Goal: Task Accomplishment & Management: Use online tool/utility

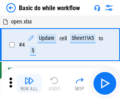
click at [29, 84] on img "button" at bounding box center [28, 80] width 9 height 9
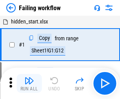
click at [29, 84] on img "button" at bounding box center [28, 80] width 9 height 9
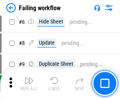
scroll to position [166, 0]
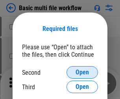
click at [82, 73] on span "Open" at bounding box center [81, 72] width 13 height 6
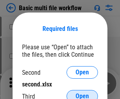
click at [82, 93] on span "Open" at bounding box center [81, 96] width 13 height 6
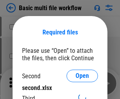
scroll to position [4, 0]
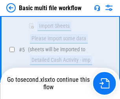
scroll to position [216, 0]
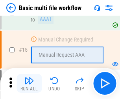
click at [29, 84] on img "button" at bounding box center [28, 80] width 9 height 9
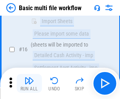
click at [29, 84] on img "button" at bounding box center [28, 80] width 9 height 9
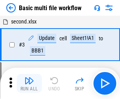
click at [29, 84] on img "button" at bounding box center [28, 80] width 9 height 9
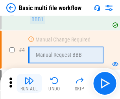
click at [29, 84] on img "button" at bounding box center [28, 80] width 9 height 9
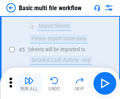
click at [29, 84] on img "button" at bounding box center [28, 80] width 9 height 9
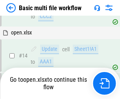
scroll to position [467, 0]
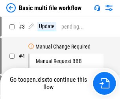
scroll to position [32, 0]
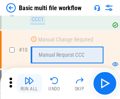
click at [29, 84] on img "button" at bounding box center [28, 80] width 9 height 9
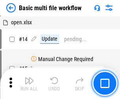
click at [29, 84] on img "button" at bounding box center [28, 80] width 9 height 9
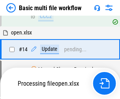
scroll to position [410, 0]
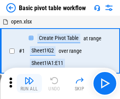
click at [29, 84] on img "button" at bounding box center [28, 80] width 9 height 9
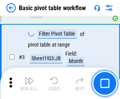
scroll to position [188, 0]
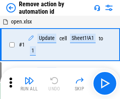
scroll to position [29, 0]
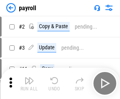
click at [29, 84] on img "button" at bounding box center [28, 80] width 9 height 9
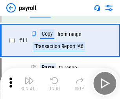
scroll to position [57, 0]
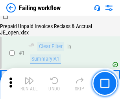
scroll to position [127, 0]
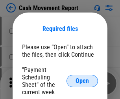
click at [82, 81] on span "Open" at bounding box center [81, 81] width 13 height 6
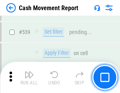
scroll to position [3481, 0]
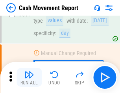
click at [29, 78] on img "button" at bounding box center [28, 74] width 9 height 9
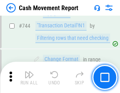
scroll to position [4177, 0]
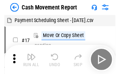
scroll to position [14, 0]
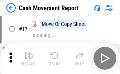
click at [29, 58] on img "button" at bounding box center [28, 55] width 9 height 9
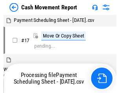
scroll to position [4, 0]
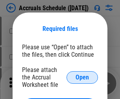
click at [82, 77] on span "Open" at bounding box center [81, 78] width 13 height 6
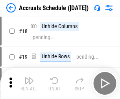
scroll to position [75, 0]
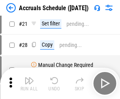
click at [29, 84] on img "button" at bounding box center [28, 80] width 9 height 9
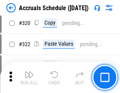
scroll to position [1459, 0]
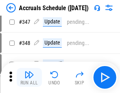
click at [29, 78] on img "button" at bounding box center [28, 74] width 9 height 9
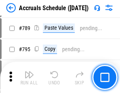
scroll to position [3295, 0]
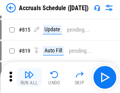
click at [29, 78] on img "button" at bounding box center [28, 74] width 9 height 9
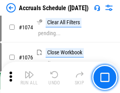
scroll to position [4698, 0]
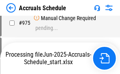
scroll to position [3796, 0]
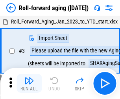
click at [29, 78] on img "button" at bounding box center [28, 80] width 9 height 9
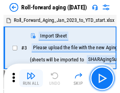
scroll to position [1, 0]
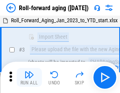
click at [29, 78] on img "button" at bounding box center [28, 74] width 9 height 9
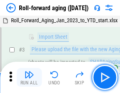
scroll to position [51, 0]
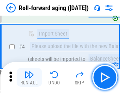
click at [29, 78] on img "button" at bounding box center [28, 74] width 9 height 9
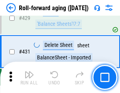
scroll to position [2720, 0]
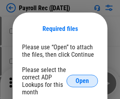
click at [82, 81] on span "Open" at bounding box center [81, 81] width 13 height 6
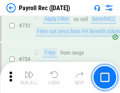
scroll to position [4575, 0]
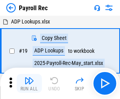
click at [29, 84] on img "button" at bounding box center [28, 80] width 9 height 9
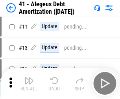
click at [29, 84] on img "button" at bounding box center [28, 80] width 9 height 9
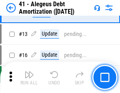
scroll to position [97, 0]
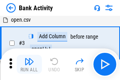
click at [29, 64] on img "button" at bounding box center [28, 60] width 9 height 9
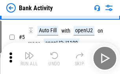
scroll to position [42, 0]
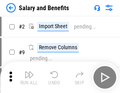
click at [29, 78] on img "button" at bounding box center [28, 74] width 9 height 9
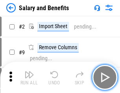
scroll to position [11, 0]
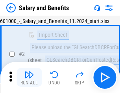
click at [29, 78] on img "button" at bounding box center [28, 74] width 9 height 9
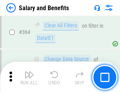
scroll to position [3694, 0]
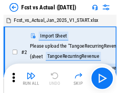
scroll to position [10, 0]
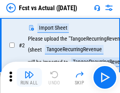
click at [29, 78] on img "button" at bounding box center [28, 74] width 9 height 9
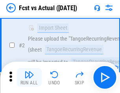
click at [29, 78] on img "button" at bounding box center [28, 74] width 9 height 9
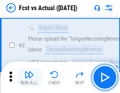
scroll to position [73, 0]
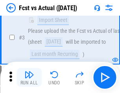
click at [29, 78] on img "button" at bounding box center [28, 74] width 9 height 9
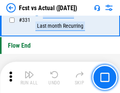
scroll to position [3754, 0]
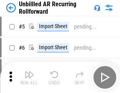
click at [29, 78] on img "button" at bounding box center [28, 74] width 9 height 9
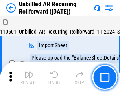
scroll to position [17, 0]
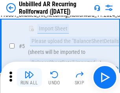
click at [29, 78] on img "button" at bounding box center [28, 74] width 9 height 9
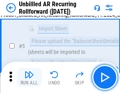
scroll to position [74, 0]
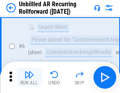
click at [29, 78] on img "button" at bounding box center [28, 74] width 9 height 9
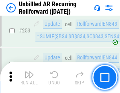
scroll to position [2664, 0]
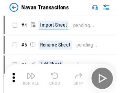
scroll to position [13, 0]
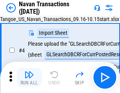
click at [29, 78] on img "button" at bounding box center [28, 74] width 9 height 9
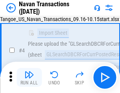
click at [29, 78] on img "button" at bounding box center [28, 74] width 9 height 9
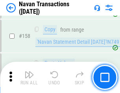
scroll to position [2543, 0]
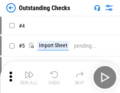
click at [29, 78] on img "button" at bounding box center [28, 74] width 9 height 9
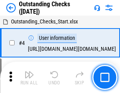
scroll to position [33, 0]
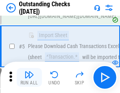
click at [29, 78] on img "button" at bounding box center [28, 74] width 9 height 9
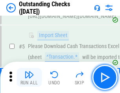
scroll to position [82, 0]
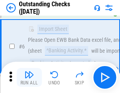
click at [29, 78] on img "button" at bounding box center [28, 74] width 9 height 9
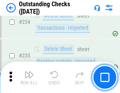
scroll to position [2382, 0]
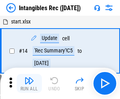
click at [29, 84] on img "button" at bounding box center [28, 80] width 9 height 9
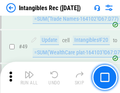
scroll to position [306, 0]
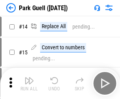
click at [29, 78] on img "button" at bounding box center [28, 80] width 9 height 9
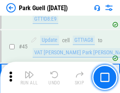
scroll to position [981, 0]
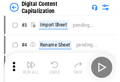
scroll to position [23, 0]
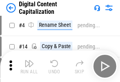
click at [29, 66] on img "button" at bounding box center [28, 62] width 9 height 9
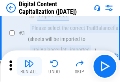
click at [29, 66] on img "button" at bounding box center [28, 62] width 9 height 9
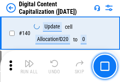
scroll to position [832, 0]
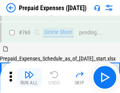
click at [29, 78] on img "button" at bounding box center [28, 74] width 9 height 9
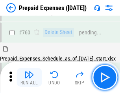
scroll to position [2174, 0]
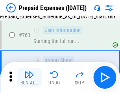
click at [29, 78] on img "button" at bounding box center [28, 74] width 9 height 9
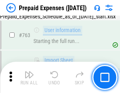
scroll to position [2220, 0]
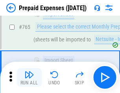
click at [29, 78] on img "button" at bounding box center [28, 74] width 9 height 9
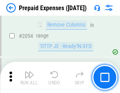
scroll to position [8199, 0]
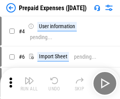
click at [29, 84] on img "button" at bounding box center [28, 80] width 9 height 9
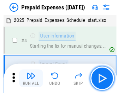
scroll to position [35, 0]
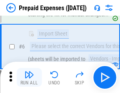
click at [29, 78] on img "button" at bounding box center [28, 74] width 9 height 9
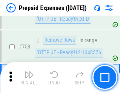
scroll to position [2795, 0]
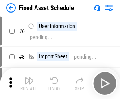
click at [29, 84] on img "button" at bounding box center [28, 80] width 9 height 9
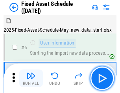
scroll to position [42, 0]
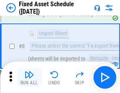
click at [29, 78] on img "button" at bounding box center [28, 74] width 9 height 9
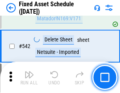
scroll to position [2796, 0]
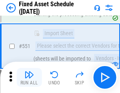
click at [29, 78] on img "button" at bounding box center [28, 74] width 9 height 9
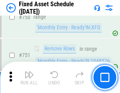
scroll to position [3824, 0]
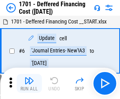
click at [29, 84] on img "button" at bounding box center [28, 80] width 9 height 9
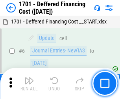
scroll to position [94, 0]
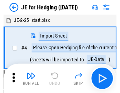
scroll to position [1, 0]
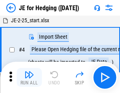
click at [29, 78] on img "button" at bounding box center [28, 74] width 9 height 9
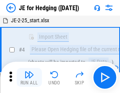
click at [29, 78] on img "button" at bounding box center [28, 74] width 9 height 9
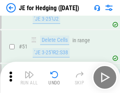
scroll to position [508, 0]
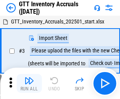
click at [29, 78] on img "button" at bounding box center [28, 80] width 9 height 9
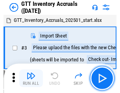
scroll to position [1, 0]
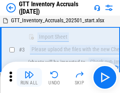
click at [29, 78] on img "button" at bounding box center [28, 74] width 9 height 9
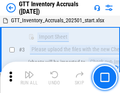
scroll to position [51, 0]
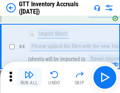
click at [29, 78] on img "button" at bounding box center [28, 74] width 9 height 9
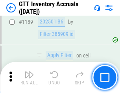
scroll to position [6405, 0]
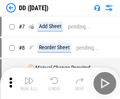
click at [29, 84] on img "button" at bounding box center [28, 80] width 9 height 9
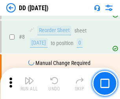
scroll to position [76, 0]
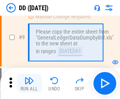
click at [29, 84] on img "button" at bounding box center [28, 80] width 9 height 9
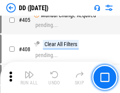
scroll to position [3509, 0]
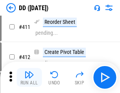
click at [29, 78] on img "button" at bounding box center [28, 74] width 9 height 9
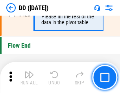
scroll to position [3754, 0]
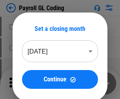
click at [29, 84] on img "button" at bounding box center [28, 80] width 9 height 9
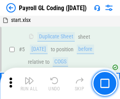
scroll to position [94, 0]
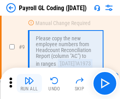
click at [29, 84] on img "button" at bounding box center [28, 80] width 9 height 9
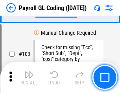
scroll to position [1840, 0]
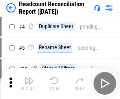
click at [29, 84] on img "button" at bounding box center [28, 80] width 9 height 9
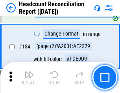
scroll to position [943, 0]
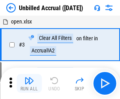
click at [29, 84] on img "button" at bounding box center [28, 80] width 9 height 9
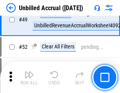
scroll to position [711, 0]
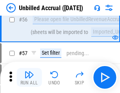
click at [29, 78] on img "button" at bounding box center [28, 74] width 9 height 9
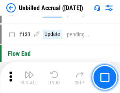
scroll to position [2336, 0]
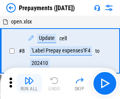
click at [29, 84] on img "button" at bounding box center [28, 80] width 9 height 9
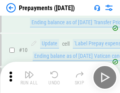
scroll to position [49, 0]
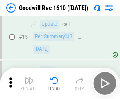
scroll to position [134, 0]
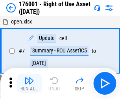
click at [29, 84] on img "button" at bounding box center [28, 80] width 9 height 9
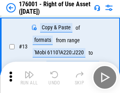
scroll to position [51, 0]
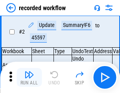
click at [29, 78] on img "button" at bounding box center [28, 74] width 9 height 9
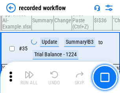
scroll to position [2452, 0]
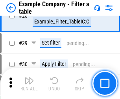
scroll to position [718, 0]
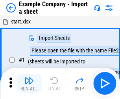
click at [29, 78] on img "button" at bounding box center [28, 80] width 9 height 9
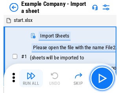
scroll to position [12, 0]
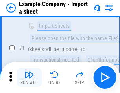
click at [29, 78] on img "button" at bounding box center [28, 74] width 9 height 9
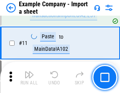
scroll to position [173, 0]
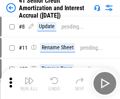
click at [29, 78] on img "button" at bounding box center [28, 80] width 9 height 9
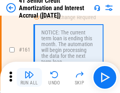
click at [29, 78] on img "button" at bounding box center [28, 74] width 9 height 9
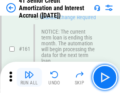
scroll to position [839, 0]
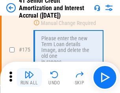
click at [29, 78] on img "button" at bounding box center [28, 74] width 9 height 9
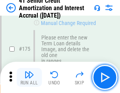
scroll to position [918, 0]
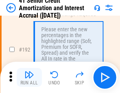
click at [29, 78] on img "button" at bounding box center [28, 74] width 9 height 9
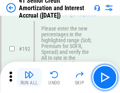
scroll to position [1001, 0]
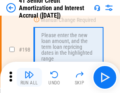
click at [29, 78] on img "button" at bounding box center [28, 74] width 9 height 9
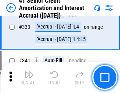
scroll to position [2004, 0]
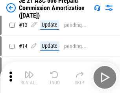
click at [29, 78] on img "button" at bounding box center [28, 74] width 9 height 9
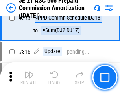
scroll to position [1464, 0]
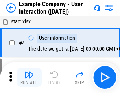
click at [29, 78] on img "button" at bounding box center [28, 74] width 9 height 9
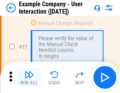
click at [29, 78] on img "button" at bounding box center [28, 74] width 9 height 9
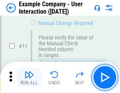
scroll to position [170, 0]
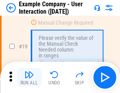
click at [29, 78] on img "button" at bounding box center [28, 74] width 9 height 9
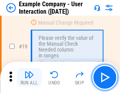
click at [29, 78] on img "button" at bounding box center [28, 74] width 9 height 9
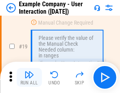
click at [29, 78] on img "button" at bounding box center [28, 74] width 9 height 9
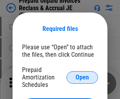
click at [82, 77] on span "Open" at bounding box center [81, 78] width 13 height 6
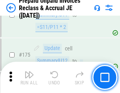
scroll to position [1059, 0]
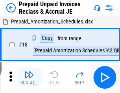
click at [29, 78] on img "button" at bounding box center [28, 74] width 9 height 9
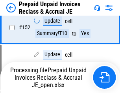
scroll to position [602, 0]
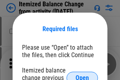
click at [82, 75] on span "Open" at bounding box center [81, 78] width 13 height 6
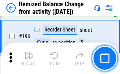
scroll to position [1510, 0]
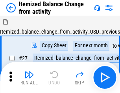
scroll to position [12, 0]
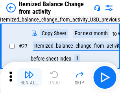
click at [29, 78] on img "button" at bounding box center [28, 74] width 9 height 9
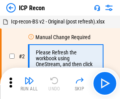
scroll to position [4, 0]
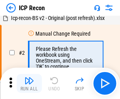
click at [29, 84] on img "button" at bounding box center [28, 80] width 9 height 9
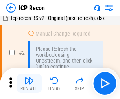
click at [29, 84] on img "button" at bounding box center [28, 80] width 9 height 9
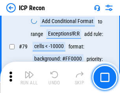
scroll to position [769, 0]
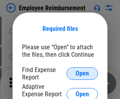
click at [82, 74] on span "Open" at bounding box center [81, 74] width 13 height 6
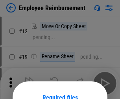
scroll to position [69, 0]
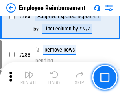
scroll to position [2132, 0]
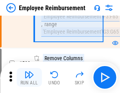
click at [29, 78] on img "button" at bounding box center [28, 74] width 9 height 9
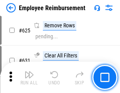
scroll to position [4696, 0]
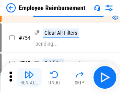
click at [29, 78] on img "button" at bounding box center [28, 74] width 9 height 9
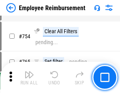
scroll to position [5503, 0]
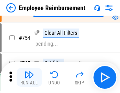
click at [29, 78] on img "button" at bounding box center [28, 74] width 9 height 9
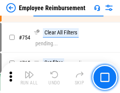
click at [29, 78] on img "button" at bounding box center [28, 74] width 9 height 9
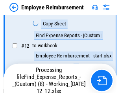
scroll to position [160, 0]
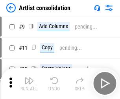
click at [29, 84] on img "button" at bounding box center [28, 80] width 9 height 9
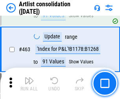
scroll to position [3434, 0]
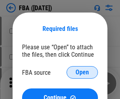
click at [82, 73] on span "Open" at bounding box center [81, 72] width 13 height 6
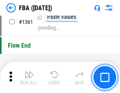
scroll to position [8331, 0]
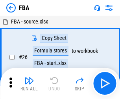
scroll to position [8, 0]
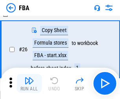
click at [29, 84] on img "button" at bounding box center [28, 80] width 9 height 9
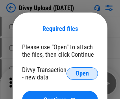
click at [82, 74] on span "Open" at bounding box center [81, 74] width 13 height 6
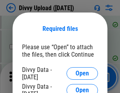
scroll to position [812, 0]
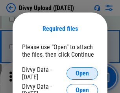
click at [82, 74] on span "Open" at bounding box center [81, 74] width 13 height 6
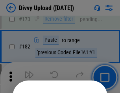
scroll to position [880, 0]
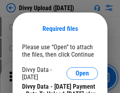
scroll to position [1332, 0]
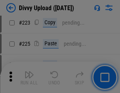
scroll to position [1565, 0]
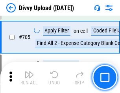
scroll to position [5365, 0]
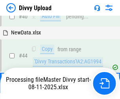
scroll to position [86, 0]
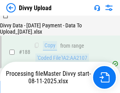
scroll to position [923, 0]
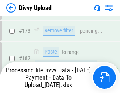
scroll to position [878, 0]
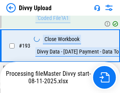
scroll to position [1057, 0]
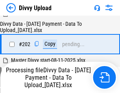
scroll to position [1269, 0]
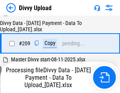
scroll to position [1442, 0]
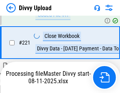
scroll to position [1742, 0]
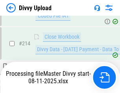
scroll to position [1615, 0]
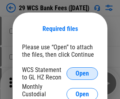
click at [82, 74] on span "Open" at bounding box center [81, 74] width 13 height 6
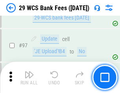
scroll to position [764, 0]
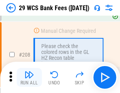
click at [29, 78] on img "button" at bounding box center [28, 74] width 9 height 9
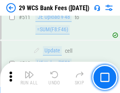
scroll to position [3946, 0]
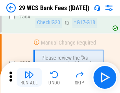
click at [29, 78] on img "button" at bounding box center [28, 74] width 9 height 9
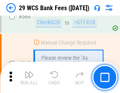
scroll to position [4242, 0]
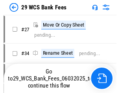
scroll to position [1, 0]
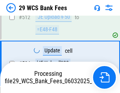
scroll to position [4187, 0]
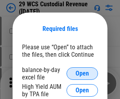
click at [82, 74] on span "Open" at bounding box center [81, 74] width 13 height 6
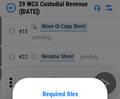
scroll to position [65, 0]
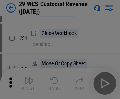
scroll to position [168, 0]
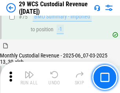
scroll to position [819, 0]
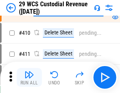
click at [29, 78] on img "button" at bounding box center [28, 74] width 9 height 9
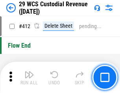
scroll to position [3746, 0]
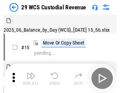
scroll to position [19, 0]
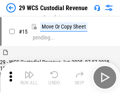
click at [29, 78] on img "button" at bounding box center [28, 74] width 9 height 9
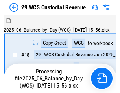
scroll to position [19, 0]
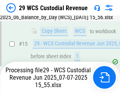
scroll to position [178, 0]
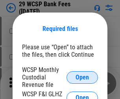
click at [82, 77] on span "Open" at bounding box center [81, 78] width 13 height 6
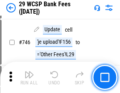
scroll to position [3952, 0]
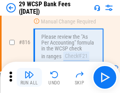
click at [29, 78] on img "button" at bounding box center [28, 74] width 9 height 9
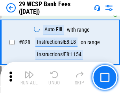
scroll to position [4976, 0]
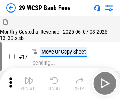
click at [29, 78] on img "button" at bounding box center [28, 80] width 9 height 9
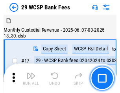
scroll to position [19, 0]
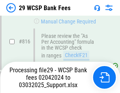
scroll to position [4823, 0]
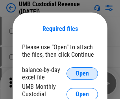
click at [82, 74] on span "Open" at bounding box center [81, 74] width 13 height 6
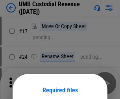
scroll to position [62, 0]
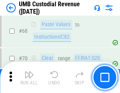
scroll to position [578, 0]
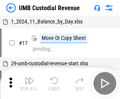
scroll to position [6, 0]
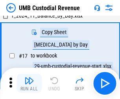
click at [29, 84] on img "button" at bounding box center [28, 80] width 9 height 9
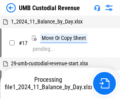
scroll to position [6, 0]
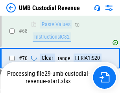
scroll to position [586, 0]
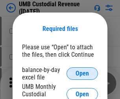
click at [82, 74] on span "Open" at bounding box center [81, 74] width 13 height 6
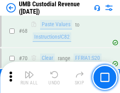
scroll to position [578, 0]
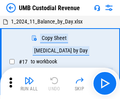
scroll to position [6, 0]
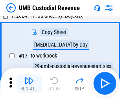
click at [29, 84] on img "button" at bounding box center [28, 80] width 9 height 9
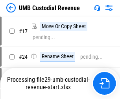
scroll to position [3, 0]
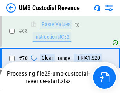
scroll to position [586, 0]
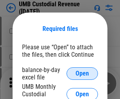
click at [82, 74] on span "Open" at bounding box center [81, 74] width 13 height 6
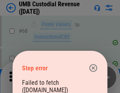
scroll to position [578, 0]
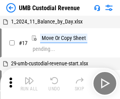
scroll to position [6, 0]
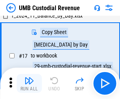
click at [29, 84] on img "button" at bounding box center [28, 80] width 9 height 9
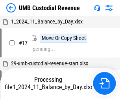
scroll to position [6, 0]
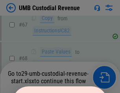
scroll to position [586, 0]
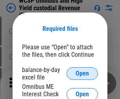
click at [82, 74] on span "Open" at bounding box center [81, 74] width 13 height 6
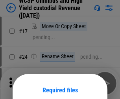
scroll to position [62, 0]
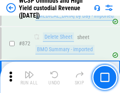
scroll to position [6638, 0]
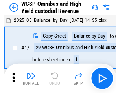
scroll to position [4, 0]
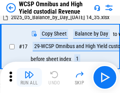
click at [29, 78] on img "button" at bounding box center [28, 74] width 9 height 9
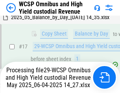
scroll to position [163, 0]
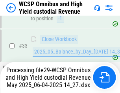
scroll to position [388, 0]
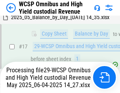
scroll to position [163, 0]
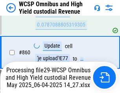
scroll to position [6620, 0]
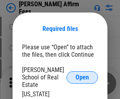
click at [82, 75] on span "Open" at bounding box center [81, 78] width 13 height 6
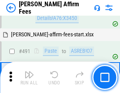
scroll to position [2133, 0]
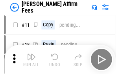
scroll to position [8, 0]
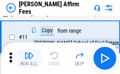
click at [29, 58] on img "button" at bounding box center [28, 55] width 9 height 9
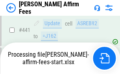
scroll to position [2057, 0]
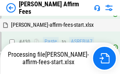
scroll to position [2069, 0]
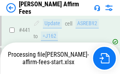
scroll to position [2057, 0]
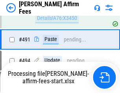
scroll to position [2133, 0]
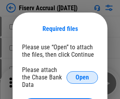
click at [82, 75] on span "Open" at bounding box center [81, 78] width 13 height 6
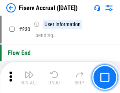
scroll to position [2485, 0]
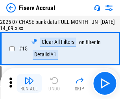
click at [29, 84] on img "button" at bounding box center [28, 80] width 9 height 9
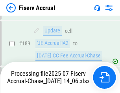
scroll to position [2062, 0]
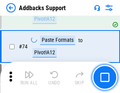
scroll to position [571, 0]
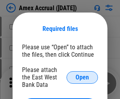
click at [82, 77] on span "Open" at bounding box center [81, 78] width 13 height 6
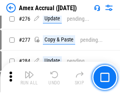
scroll to position [2042, 0]
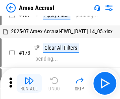
click at [29, 84] on img "button" at bounding box center [28, 80] width 9 height 9
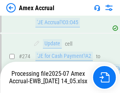
scroll to position [2240, 0]
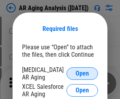
click at [82, 73] on span "Open" at bounding box center [81, 74] width 13 height 6
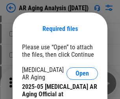
scroll to position [236, 0]
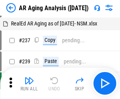
scroll to position [8, 0]
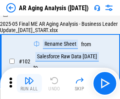
click at [29, 84] on img "button" at bounding box center [28, 80] width 9 height 9
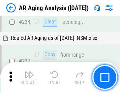
scroll to position [1216, 0]
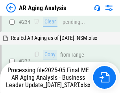
scroll to position [1239, 0]
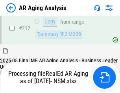
scroll to position [1173, 0]
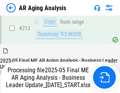
scroll to position [1207, 0]
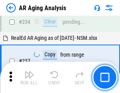
scroll to position [1207, 0]
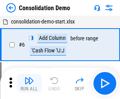
click at [29, 84] on img "button" at bounding box center [28, 80] width 9 height 9
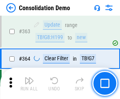
scroll to position [2629, 0]
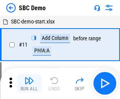
click at [29, 84] on img "button" at bounding box center [28, 80] width 9 height 9
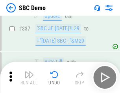
scroll to position [2063, 0]
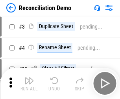
click at [29, 84] on img "button" at bounding box center [28, 80] width 9 height 9
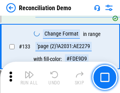
scroll to position [931, 0]
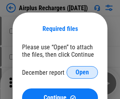
click at [82, 73] on span "Open" at bounding box center [81, 72] width 13 height 6
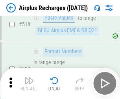
scroll to position [3375, 0]
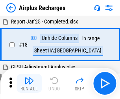
click at [29, 84] on img "button" at bounding box center [28, 80] width 9 height 9
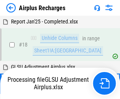
scroll to position [35, 0]
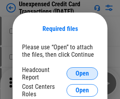
click at [82, 74] on span "Open" at bounding box center [81, 74] width 13 height 6
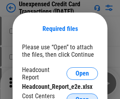
click at [82, 97] on span "Open" at bounding box center [81, 100] width 13 height 6
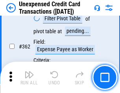
scroll to position [2017, 0]
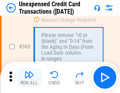
click at [29, 78] on img "button" at bounding box center [28, 74] width 9 height 9
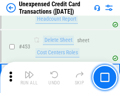
scroll to position [2675, 0]
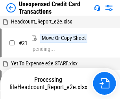
scroll to position [12, 0]
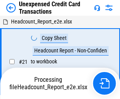
scroll to position [12, 0]
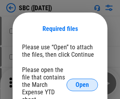
click at [82, 85] on span "Open" at bounding box center [81, 85] width 13 height 6
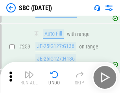
scroll to position [1533, 0]
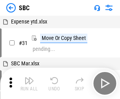
scroll to position [8, 0]
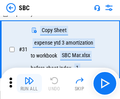
click at [29, 84] on img "button" at bounding box center [28, 80] width 9 height 9
